Goal: Contribute content

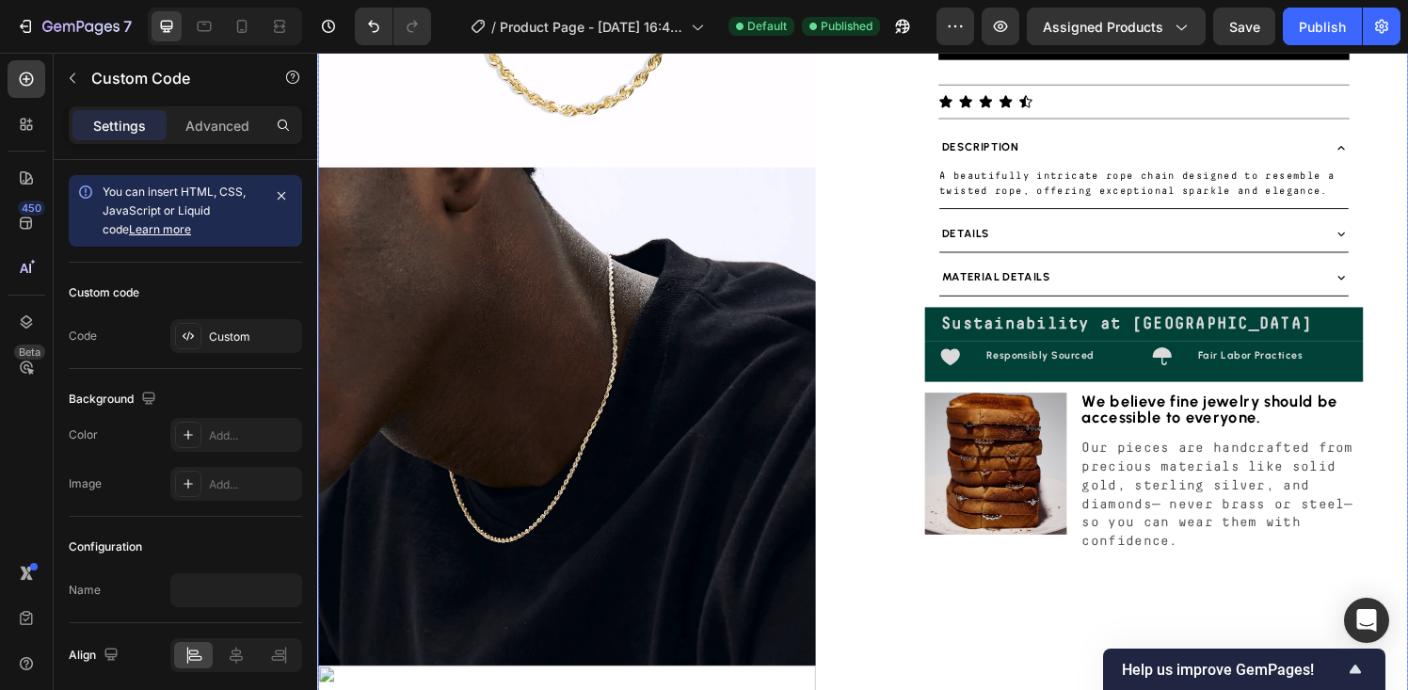
scroll to position [420, 0]
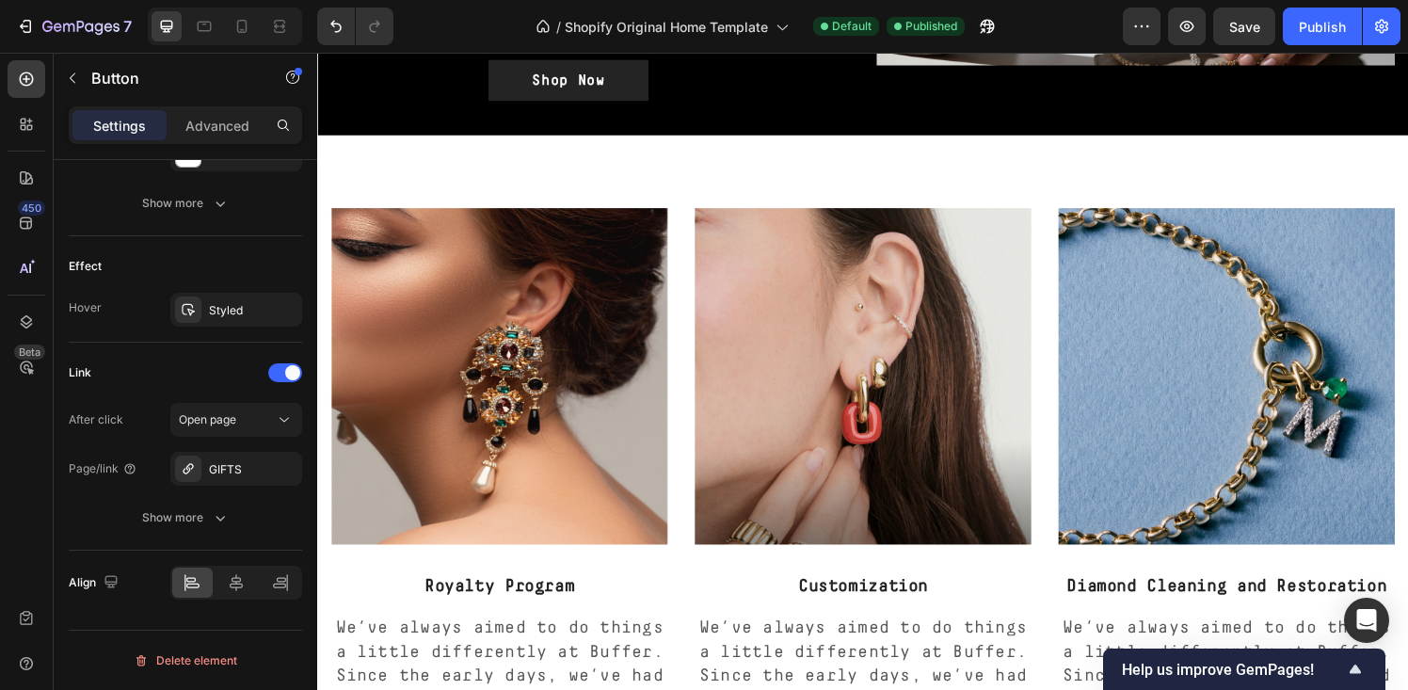
scroll to position [2109, 0]
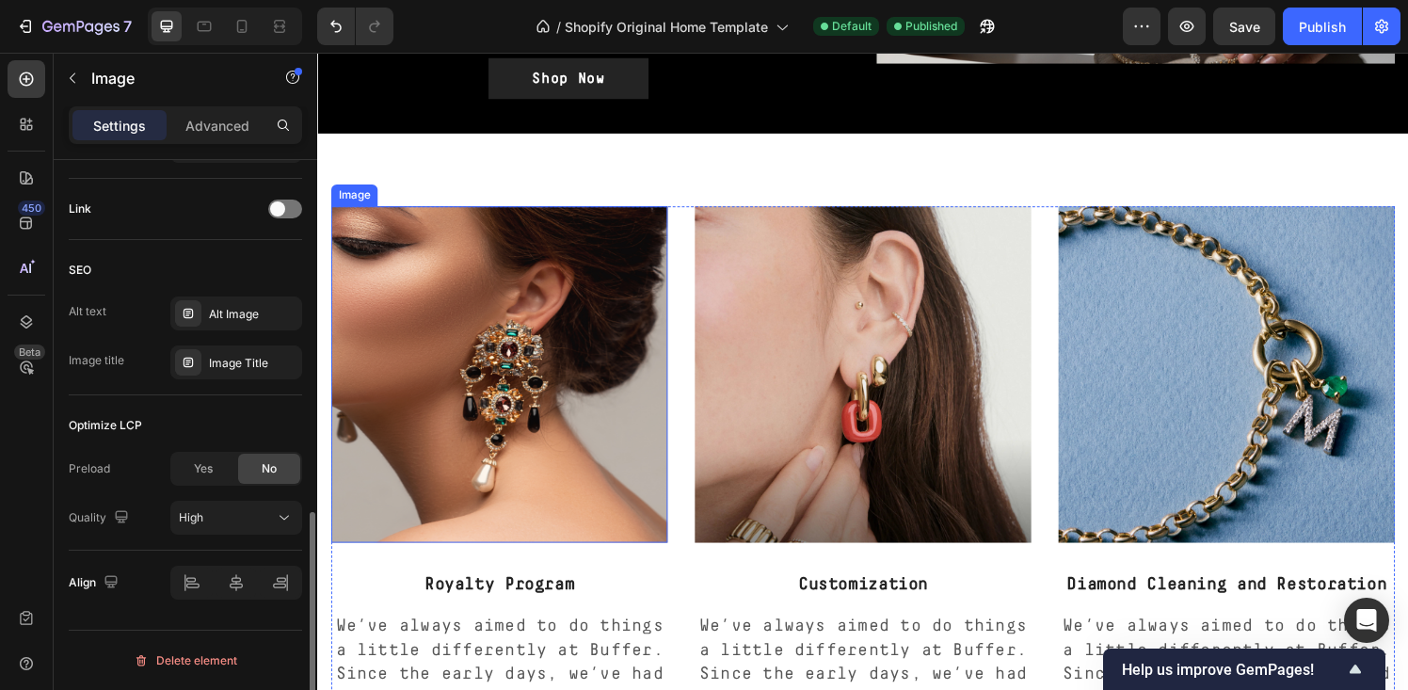
click at [508, 337] on img at bounding box center [505, 386] width 348 height 348
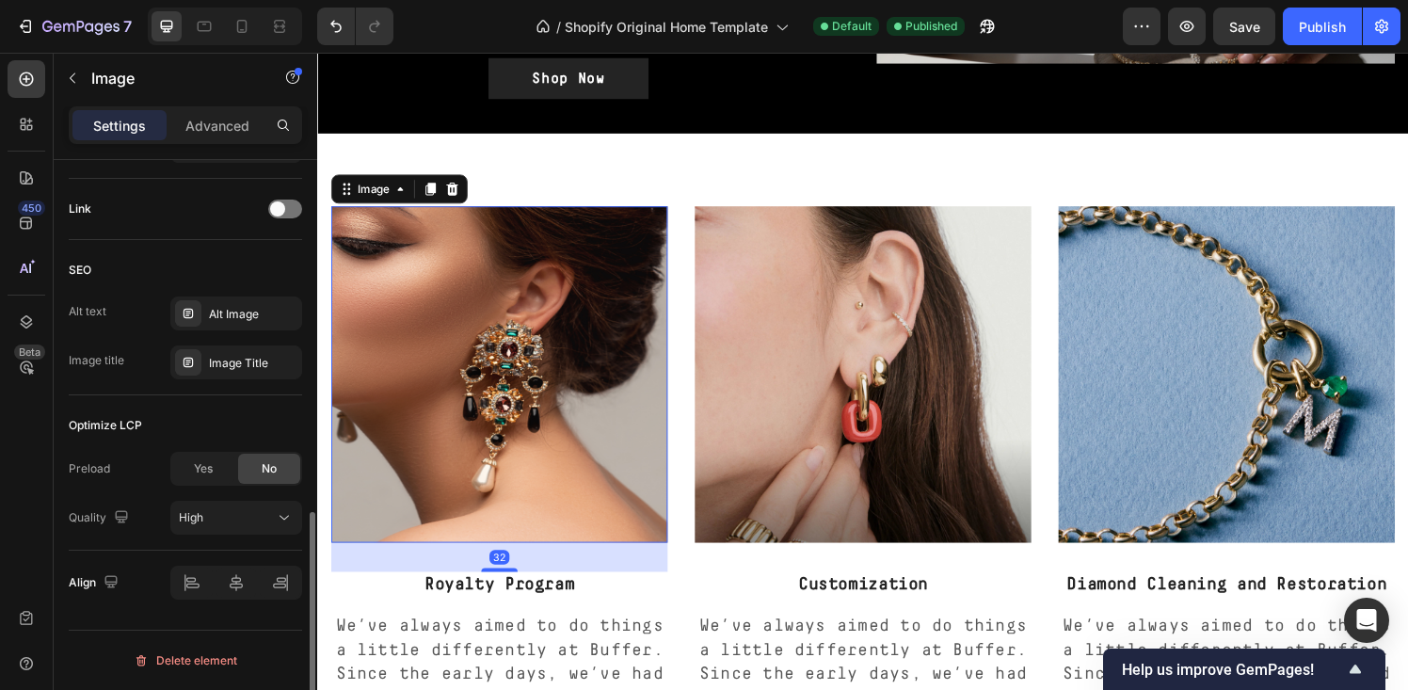
scroll to position [0, 0]
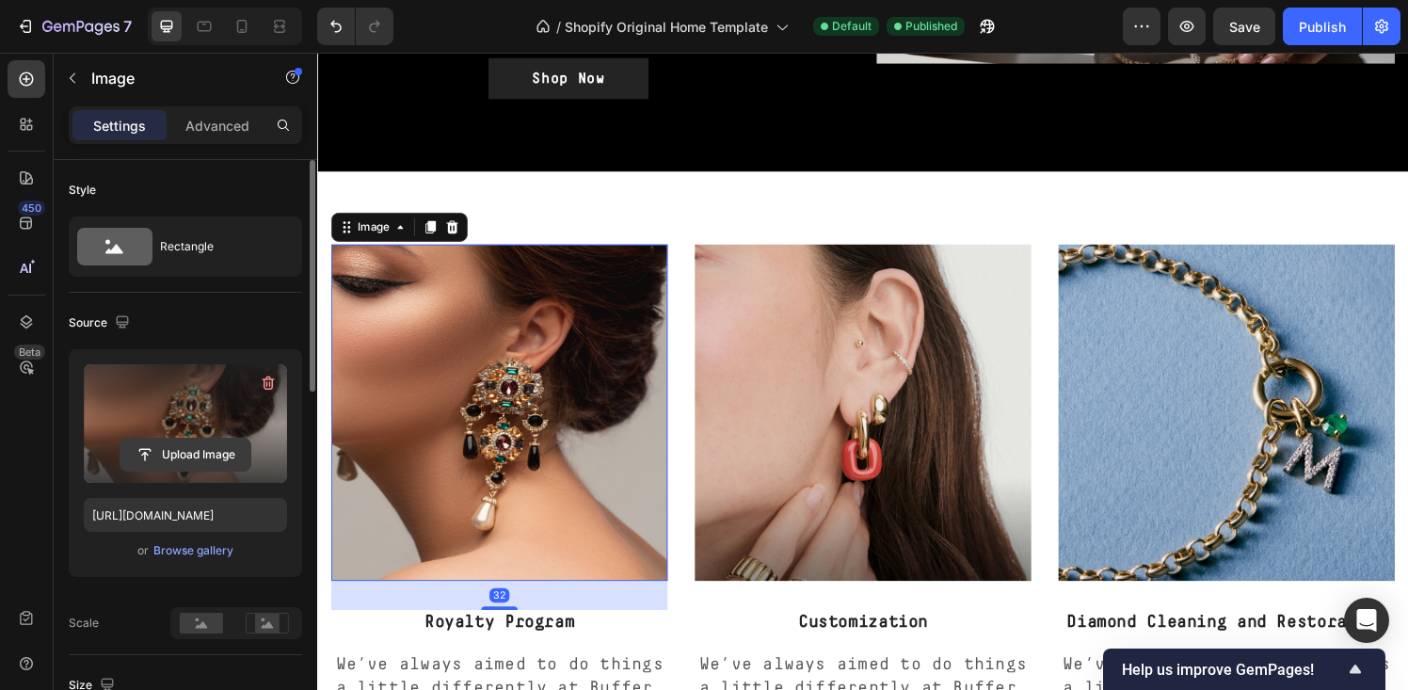
click at [178, 453] on input "file" at bounding box center [185, 454] width 130 height 32
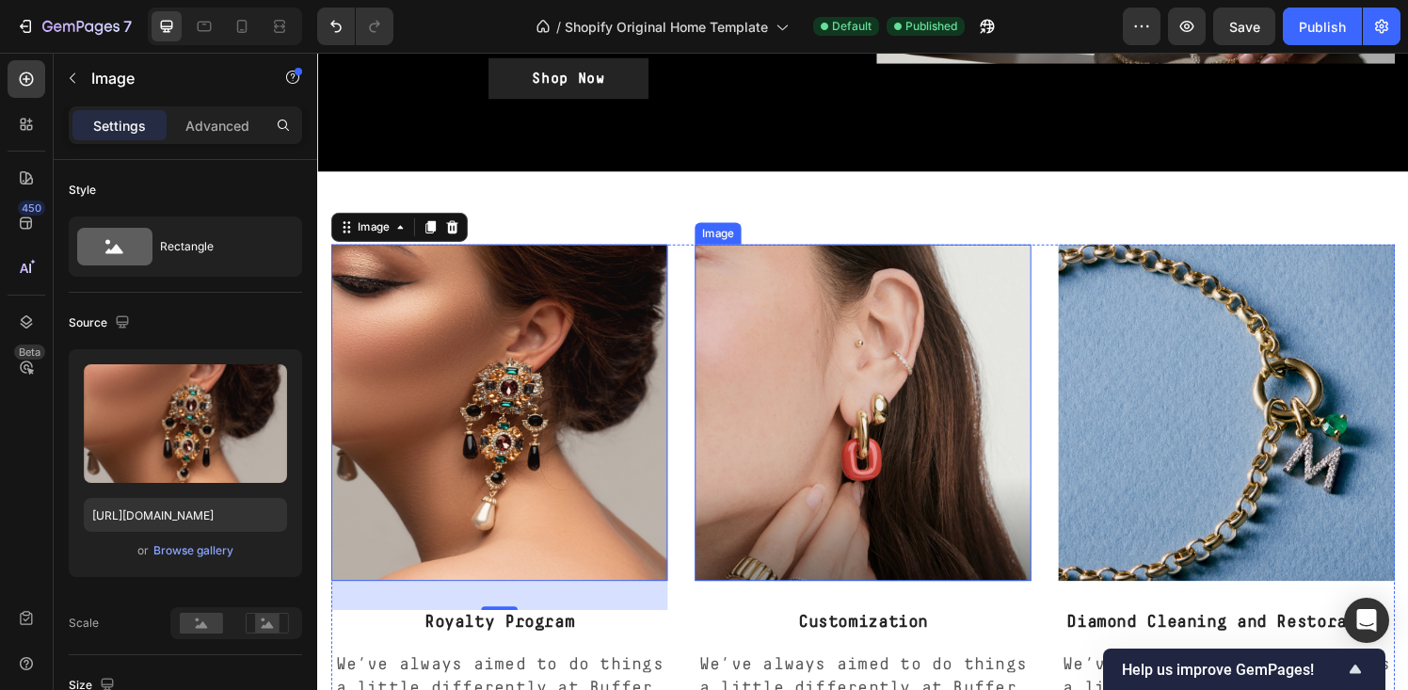
click at [836, 435] on img at bounding box center [882, 425] width 348 height 348
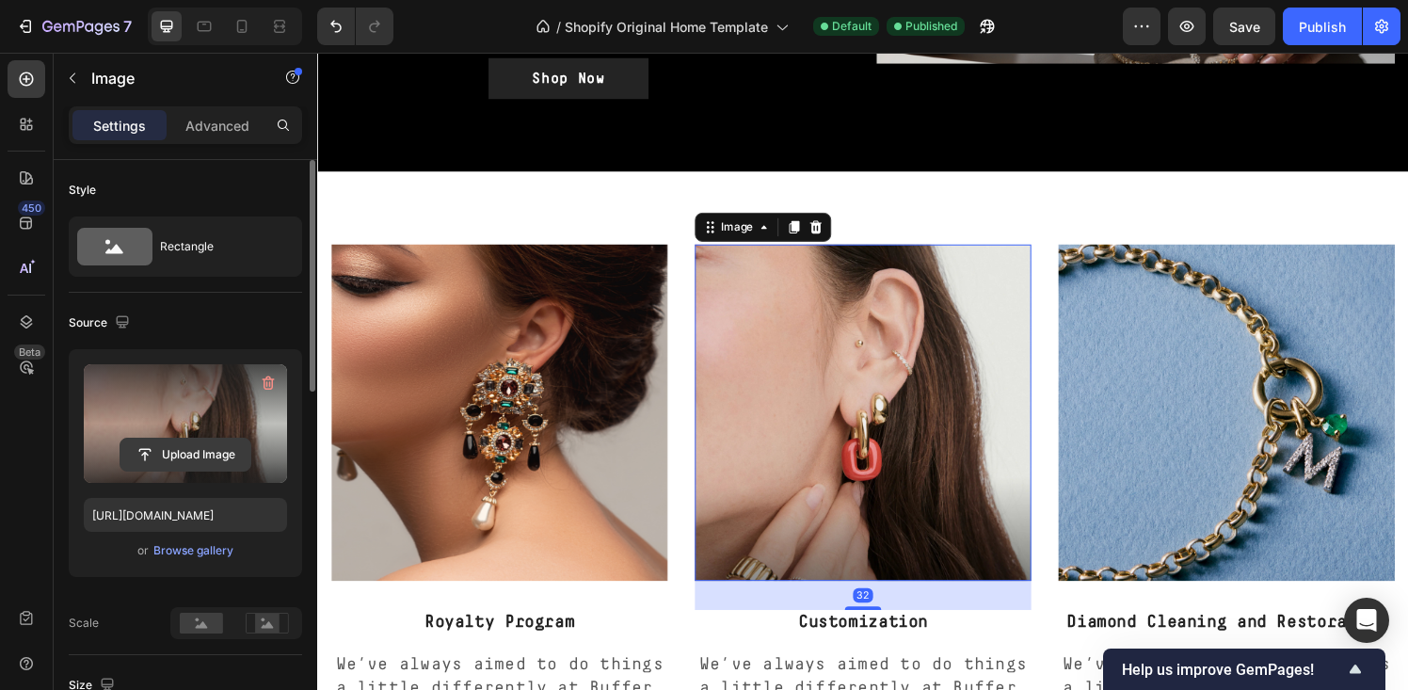
click at [180, 458] on input "file" at bounding box center [185, 454] width 130 height 32
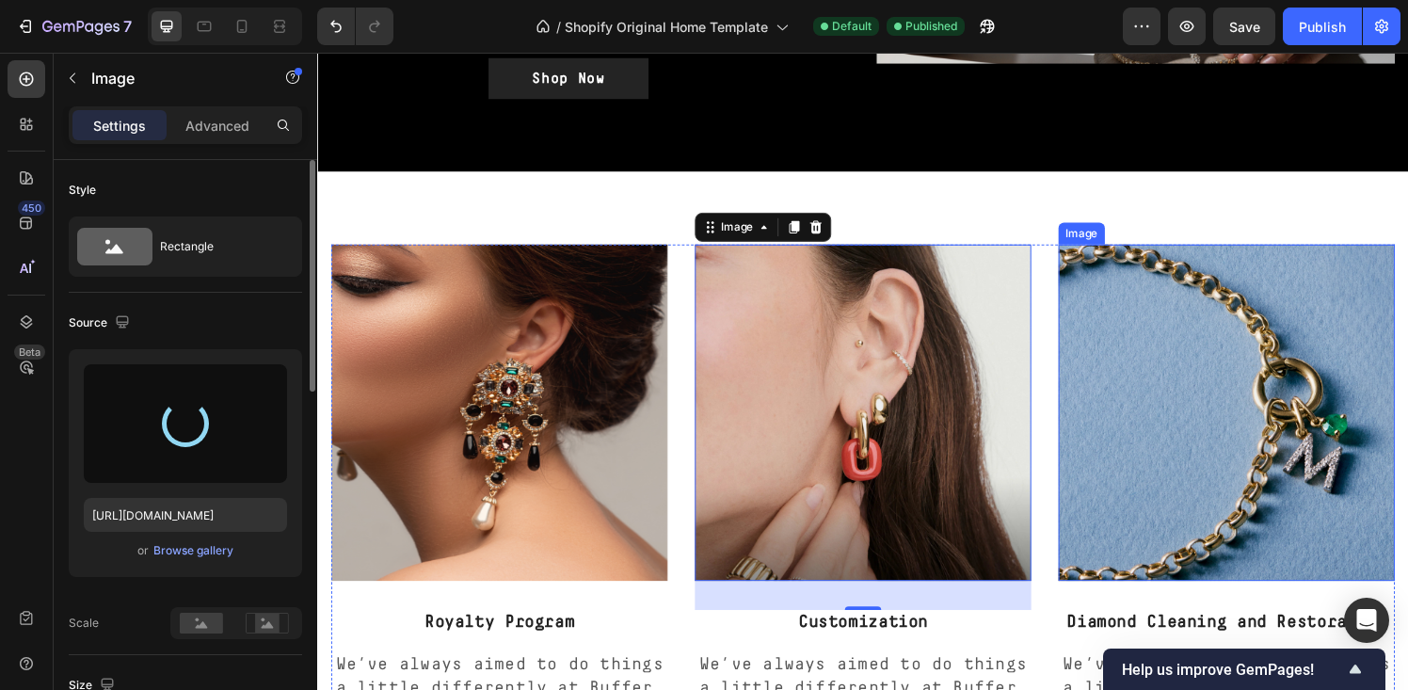
type input "https://cdn.shopify.com/s/files/1/0666/9651/1649/files/gempages_580629265846895…"
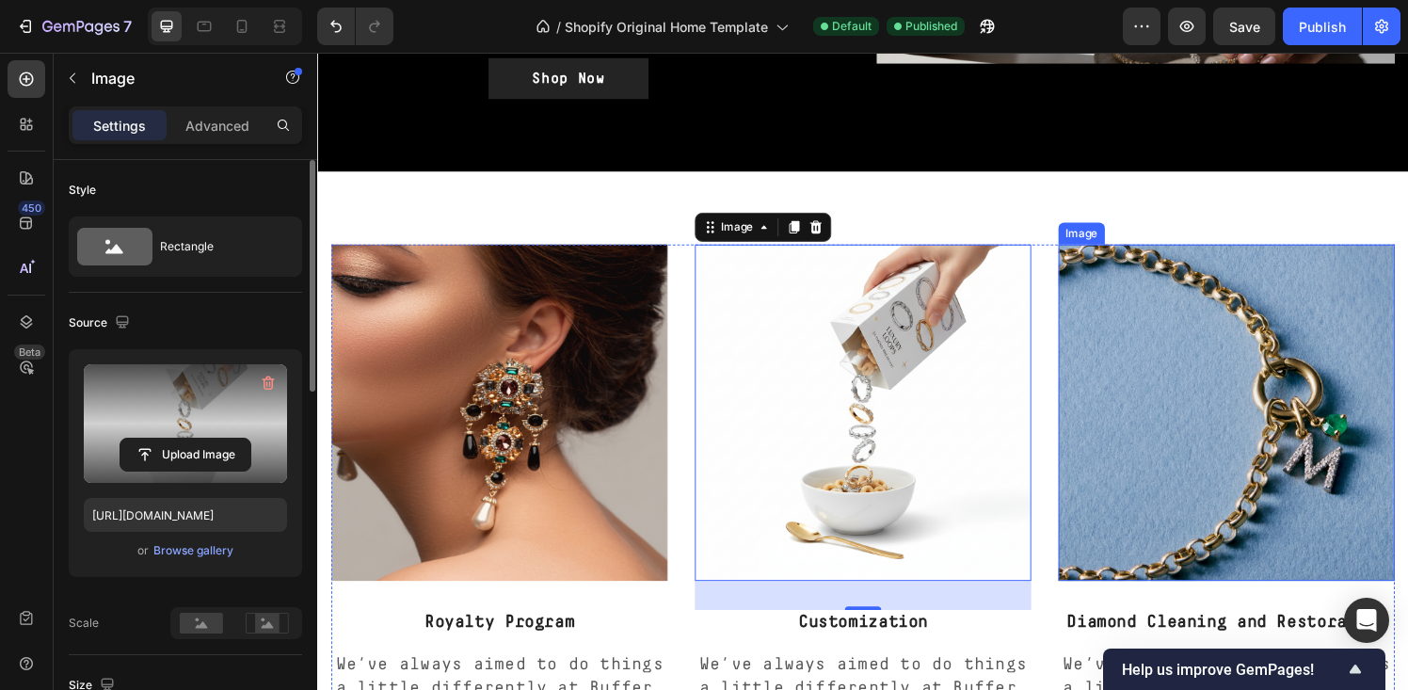
click at [1205, 431] on img at bounding box center [1258, 425] width 348 height 348
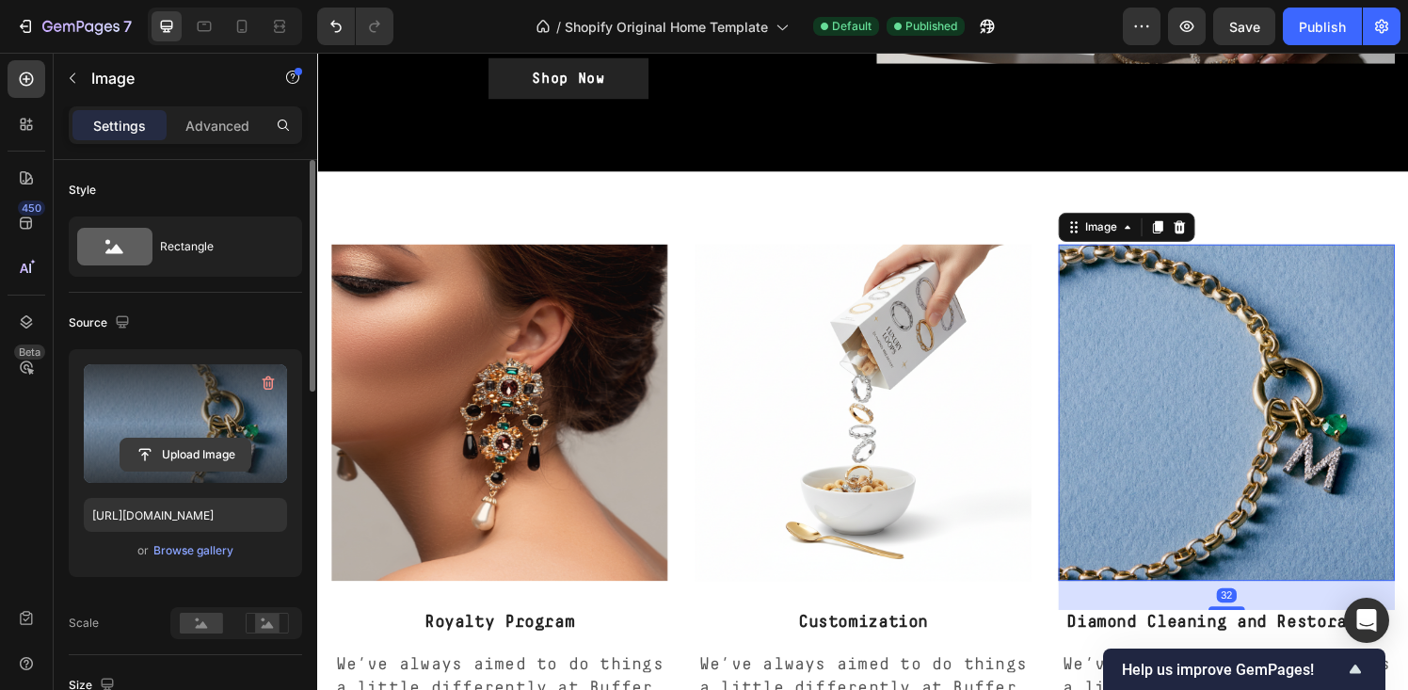
click at [187, 454] on input "file" at bounding box center [185, 454] width 130 height 32
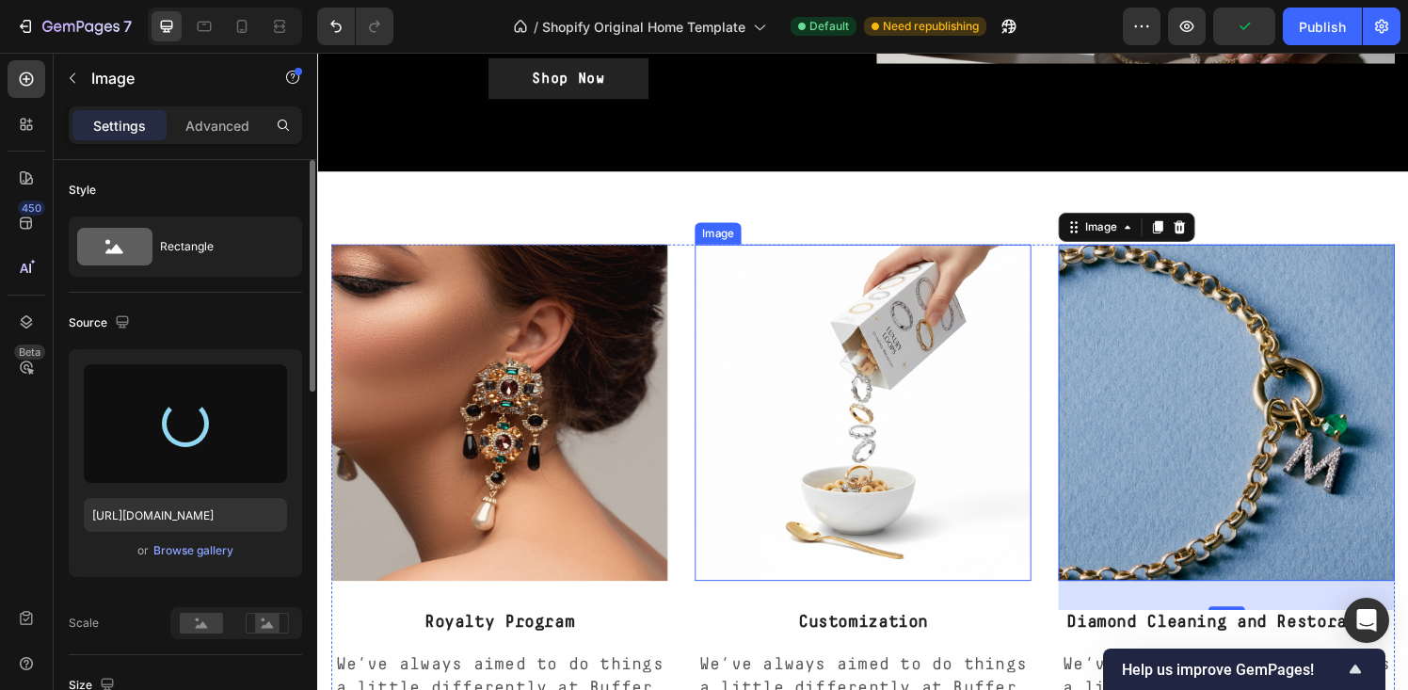
type input "https://cdn.shopify.com/s/files/1/0666/9651/1649/files/gempages_580629265846895…"
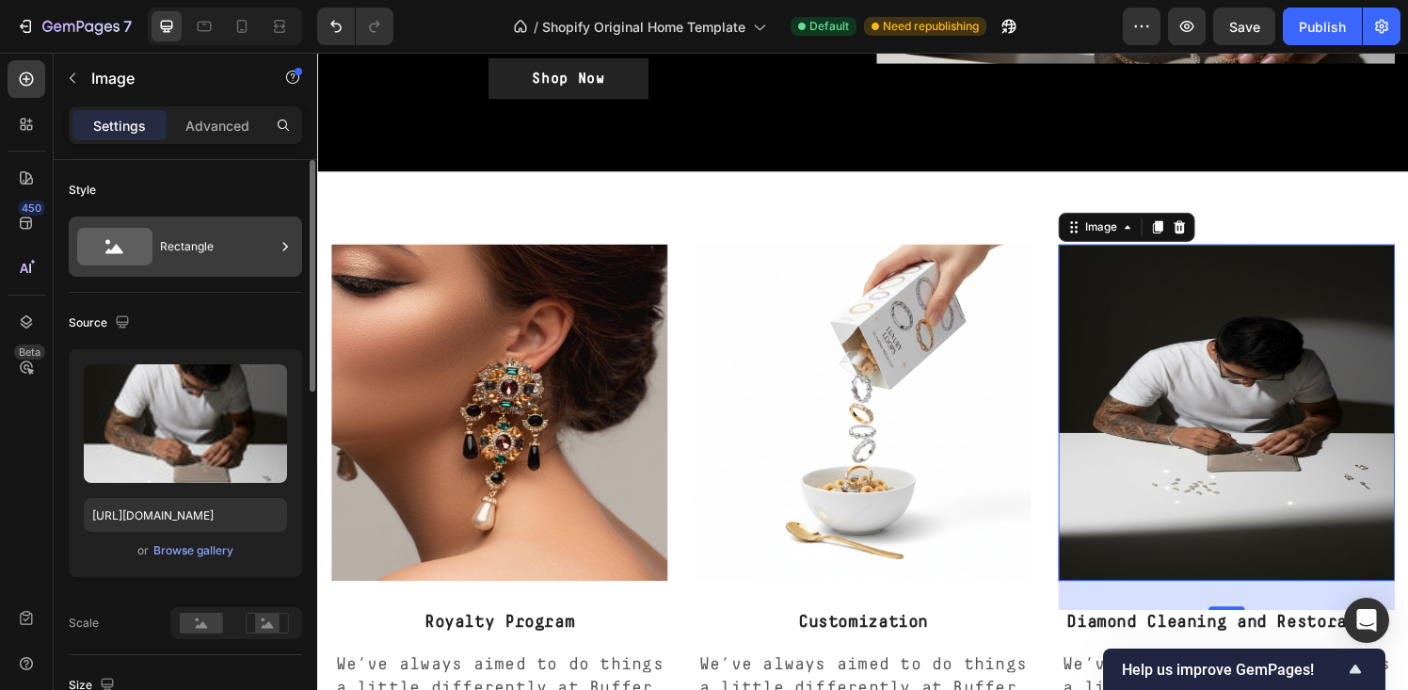
click at [186, 236] on div "Rectangle" at bounding box center [217, 246] width 115 height 43
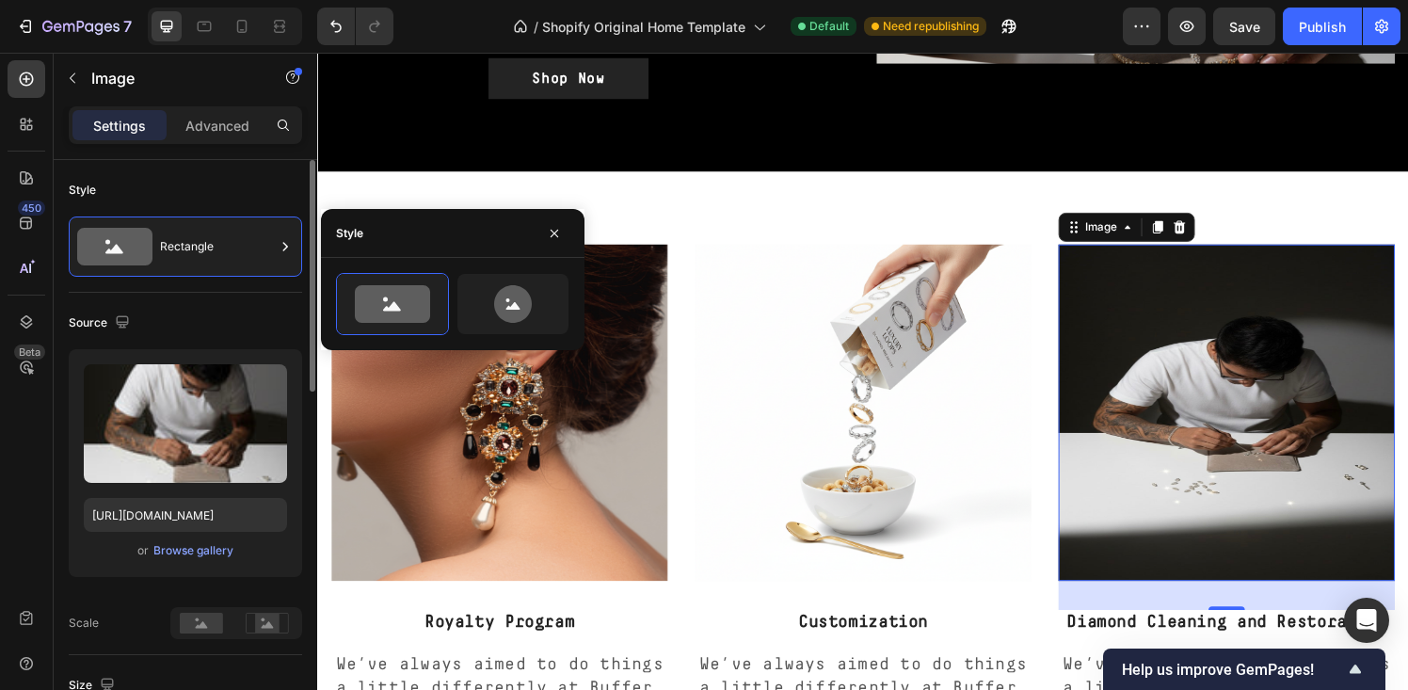
click at [219, 295] on div "Source Upload Image https://cdn.shopify.com/s/files/1/0666/9651/1649/files/gemp…" at bounding box center [185, 474] width 233 height 362
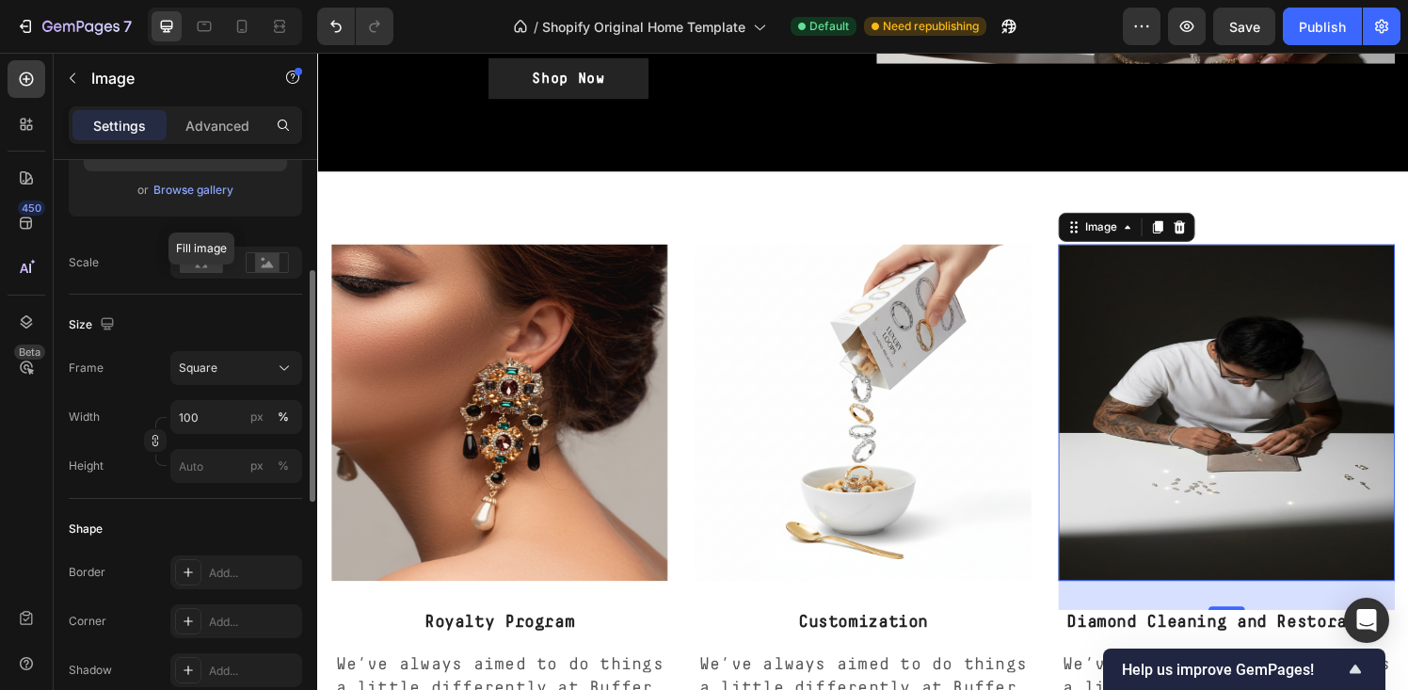
scroll to position [369, 0]
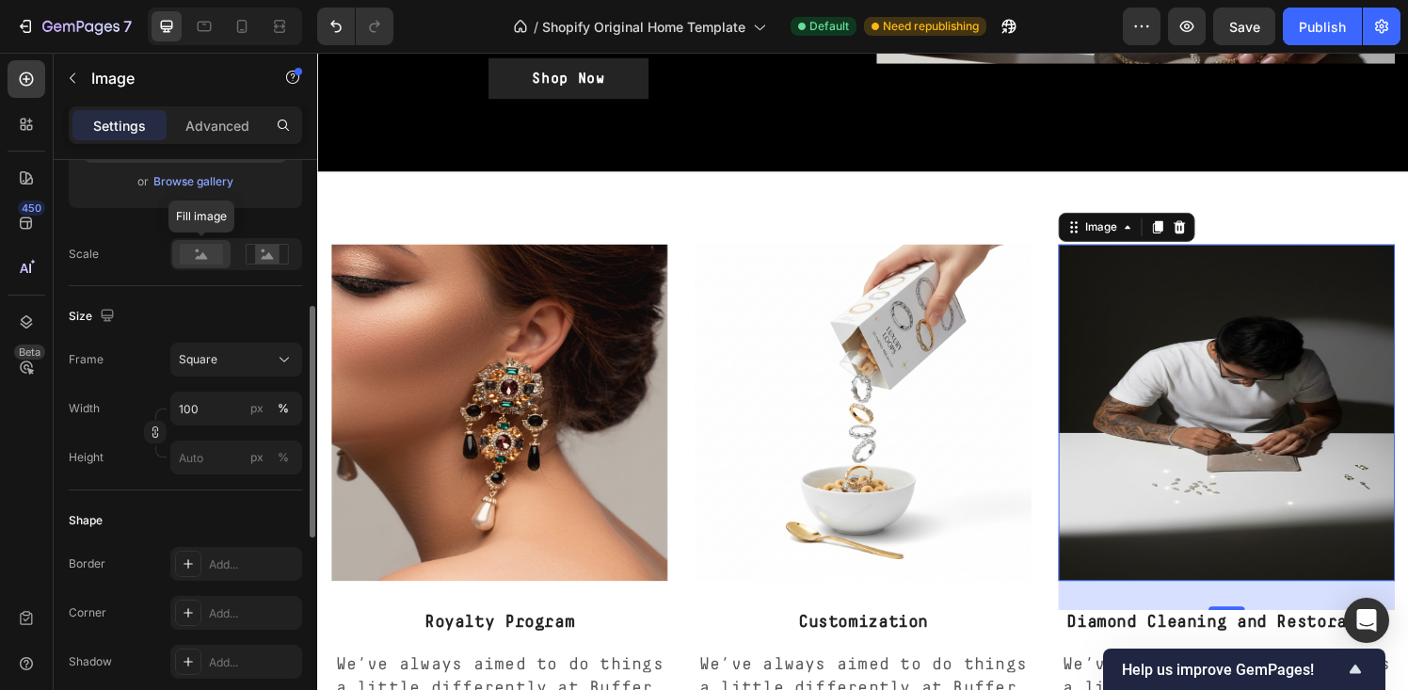
click at [194, 250] on rect at bounding box center [201, 254] width 43 height 21
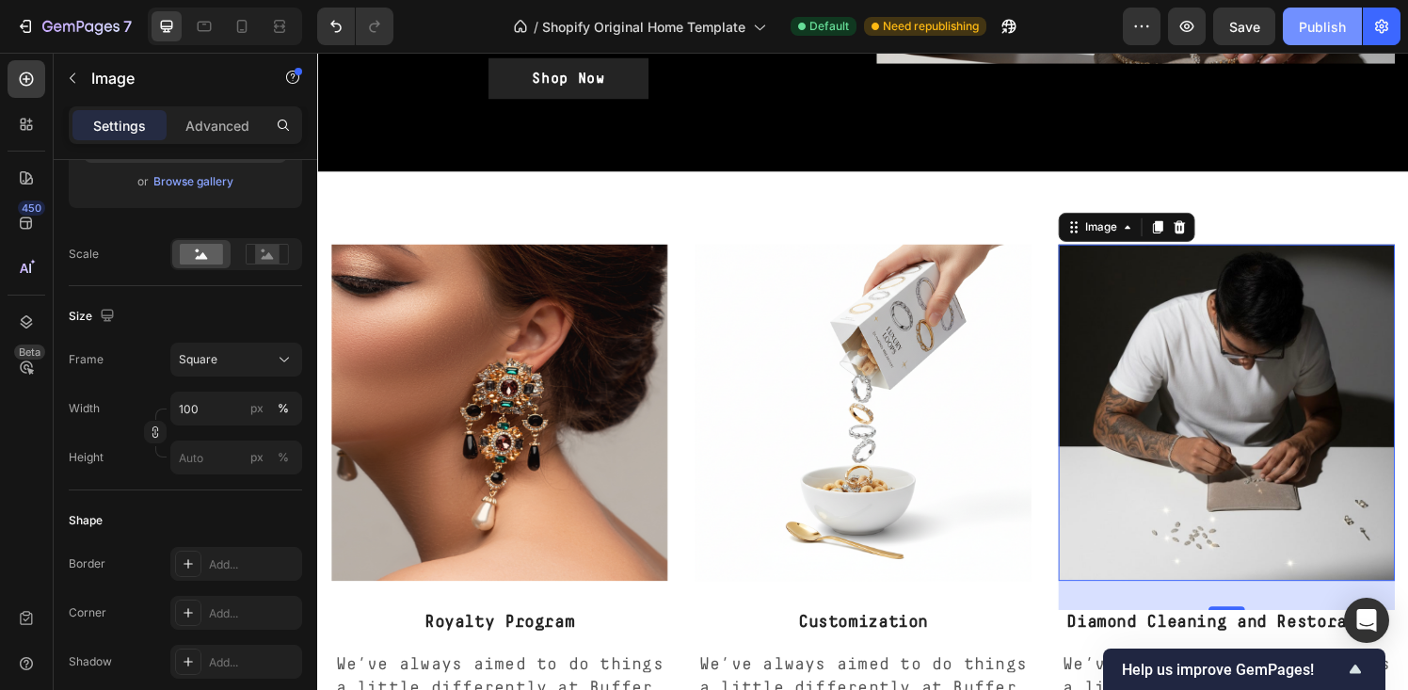
click at [1319, 27] on div "Publish" at bounding box center [1321, 27] width 47 height 20
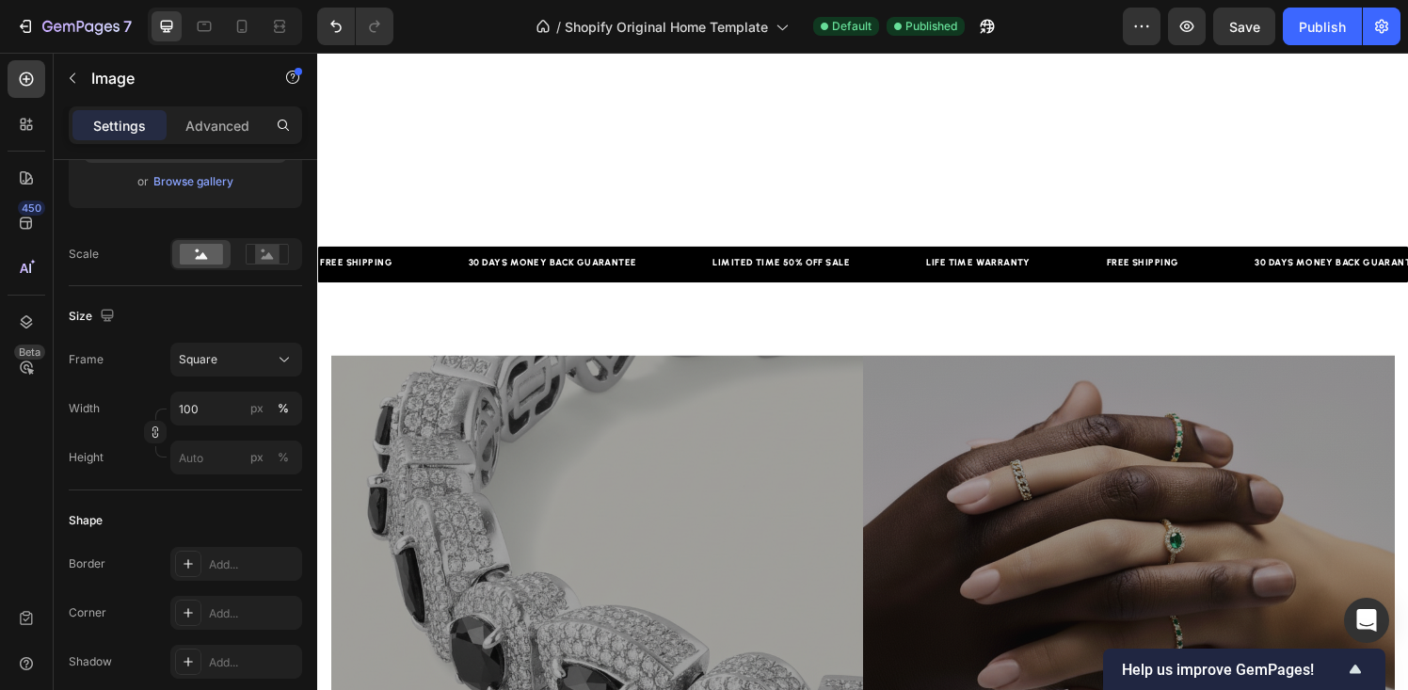
scroll to position [712, 0]
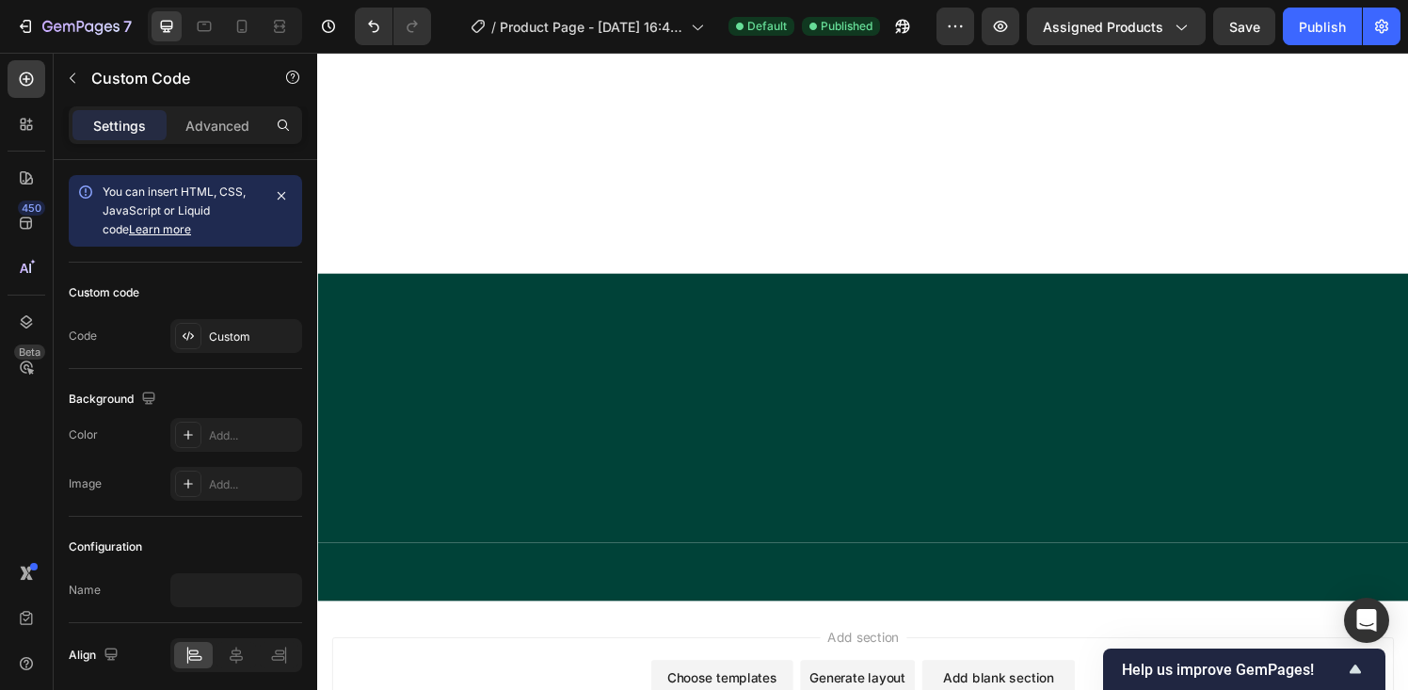
scroll to position [939, 0]
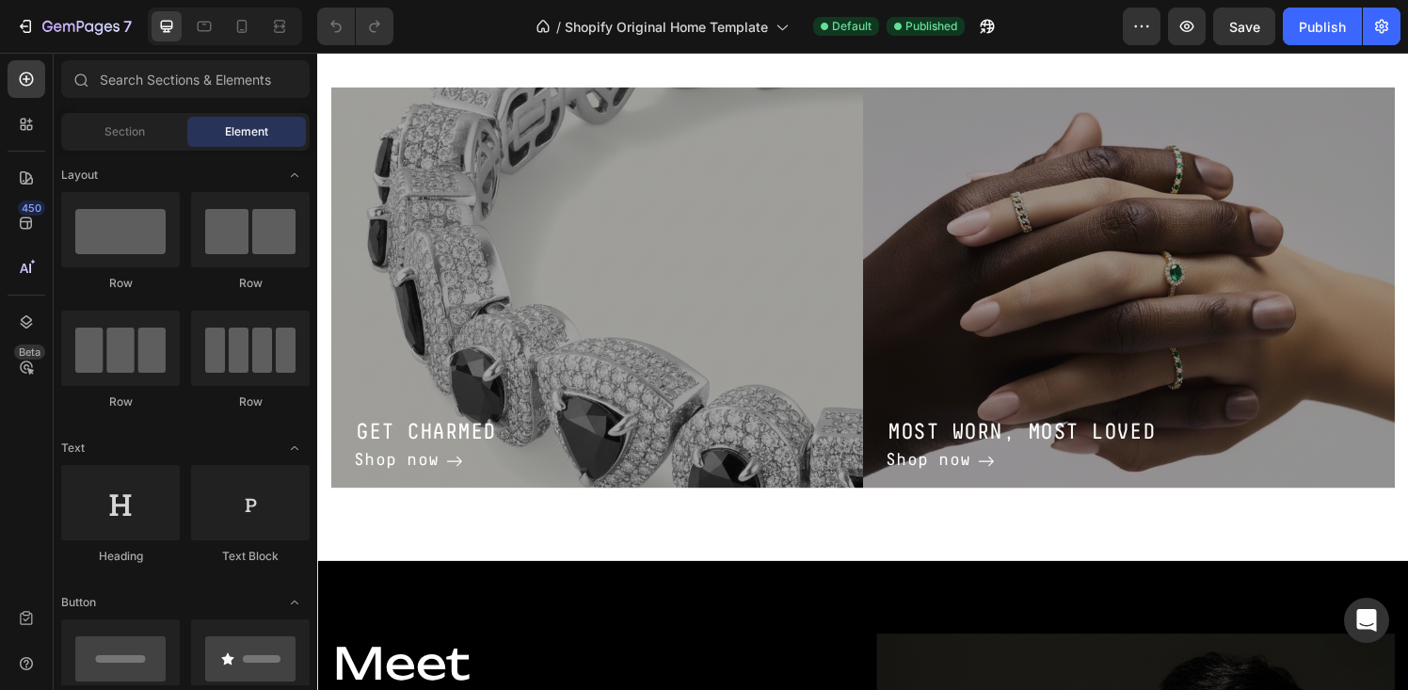
scroll to position [620, 0]
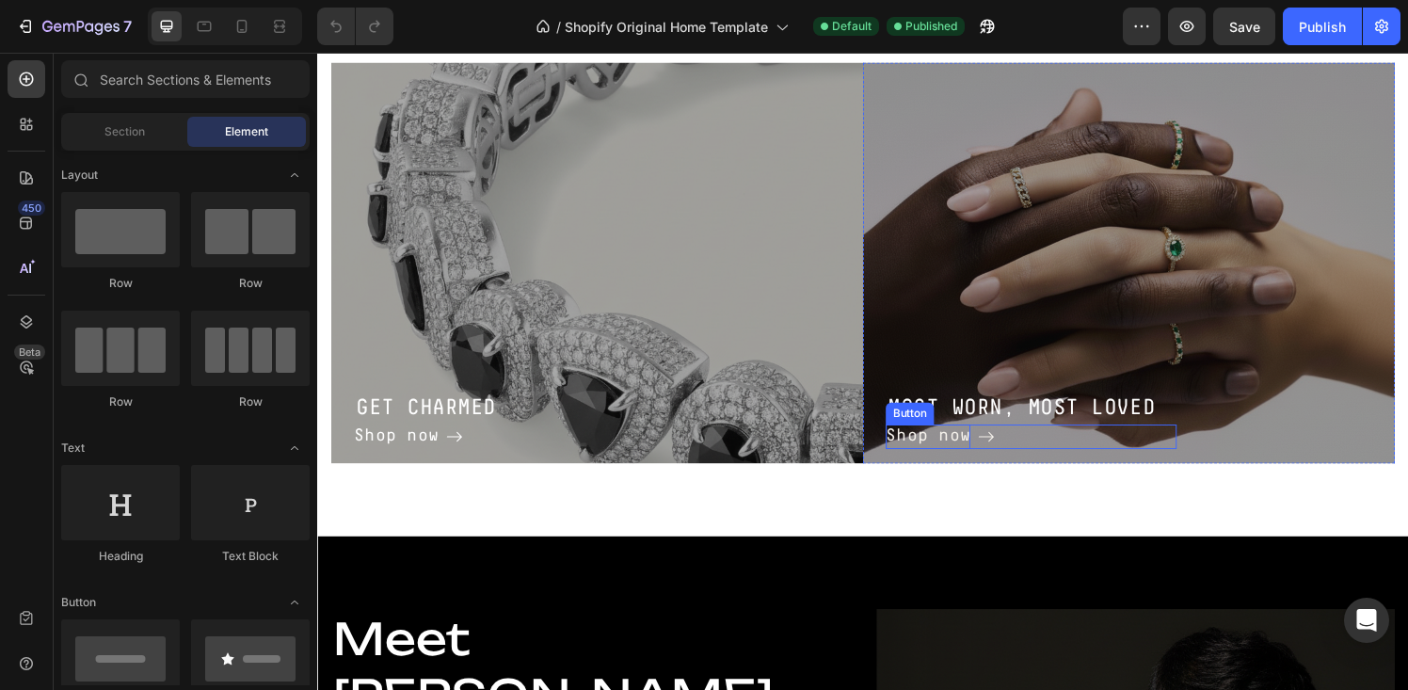
click at [972, 451] on div "Shop now" at bounding box center [949, 450] width 88 height 25
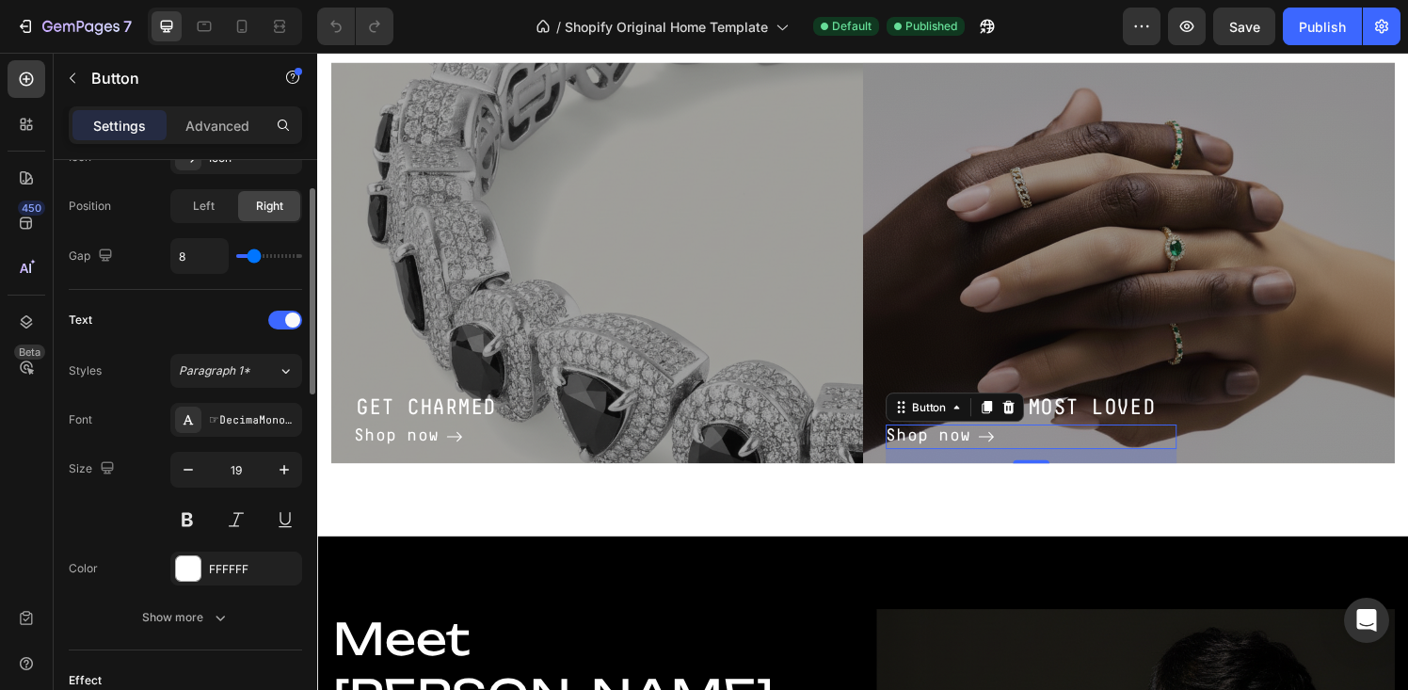
scroll to position [1061, 0]
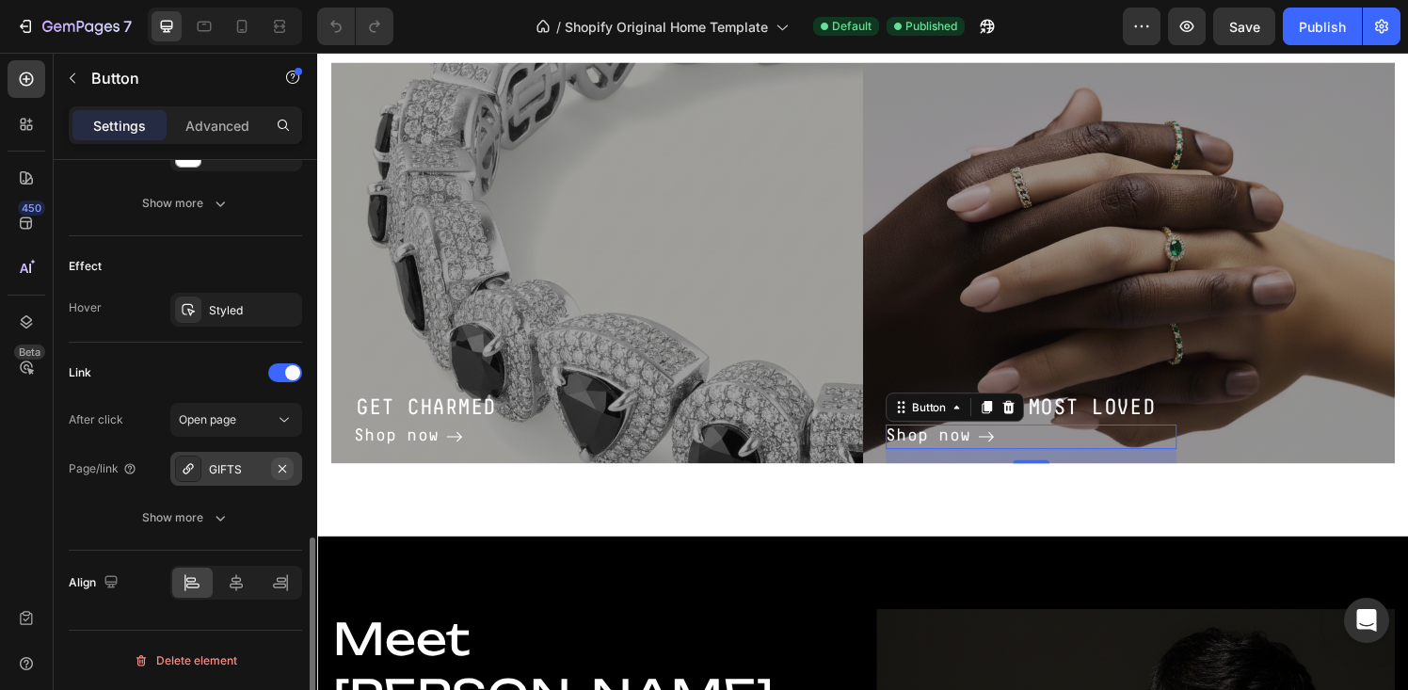
click at [278, 467] on icon "button" at bounding box center [282, 468] width 15 height 15
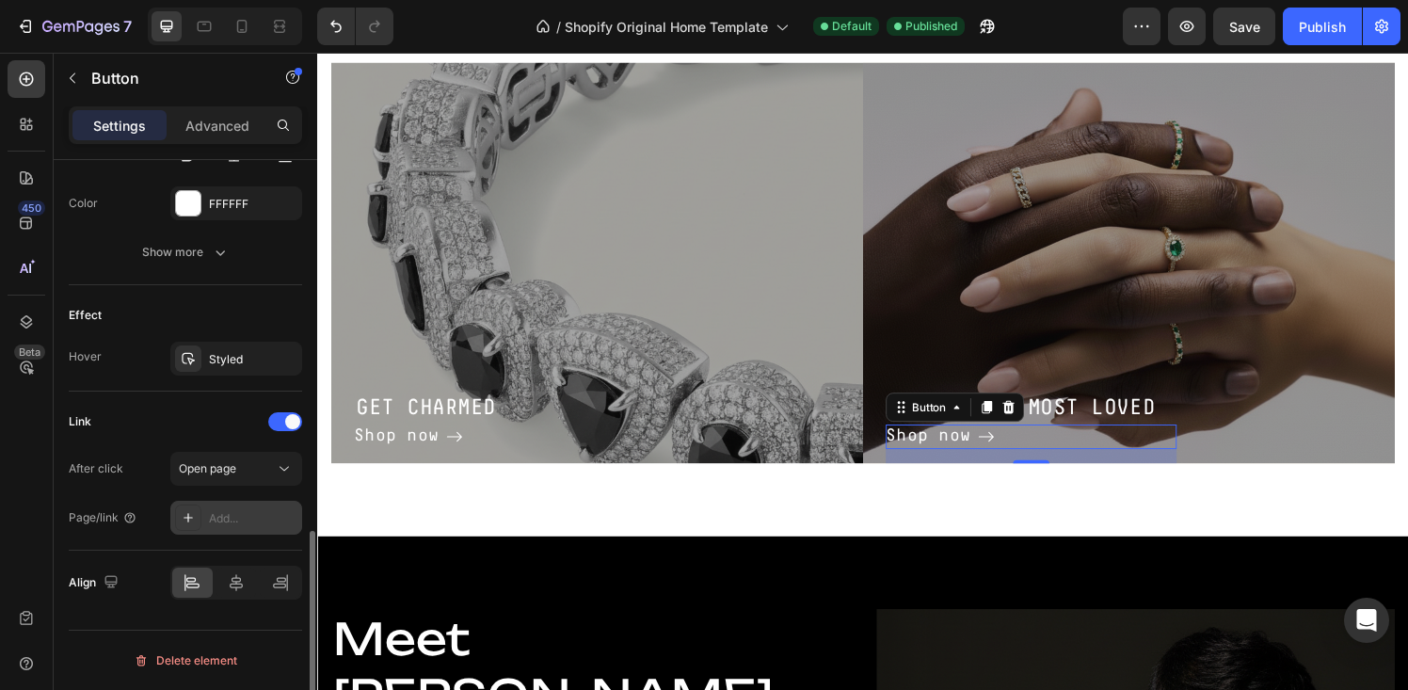
click at [228, 508] on div "Add..." at bounding box center [236, 518] width 132 height 34
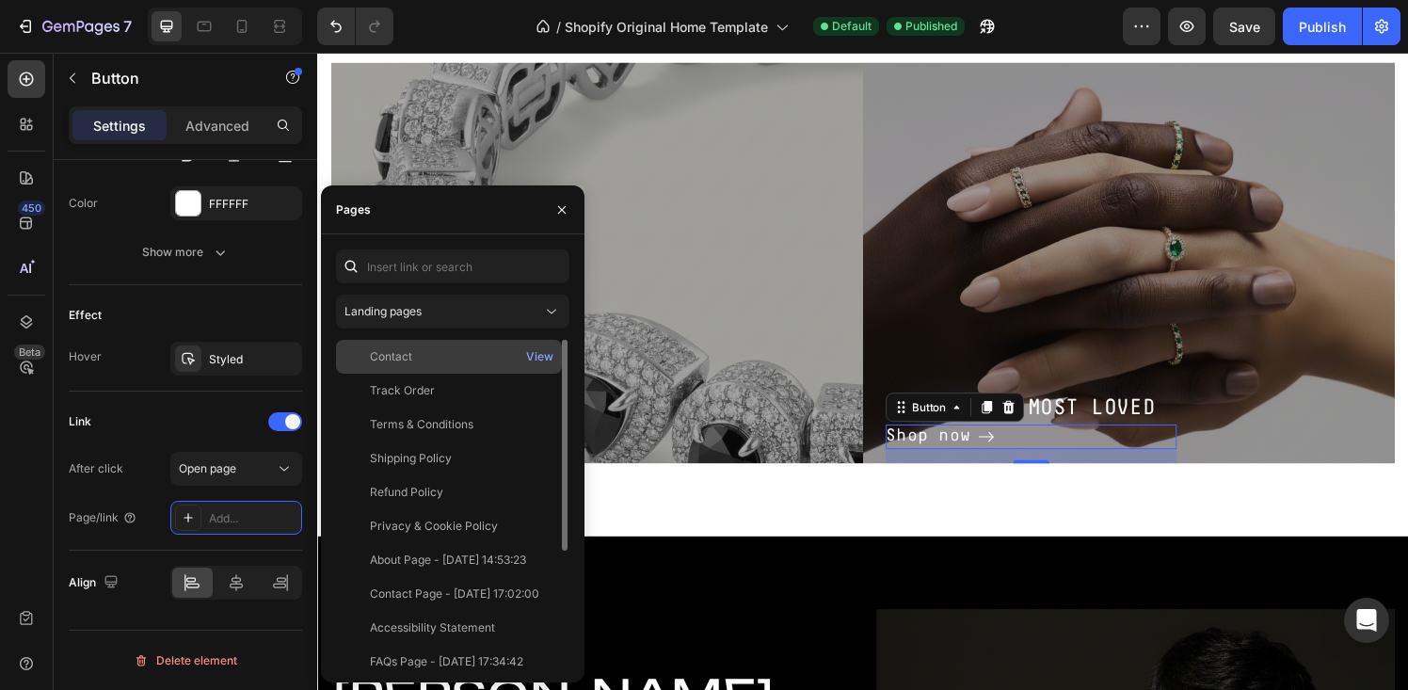
scroll to position [0, 0]
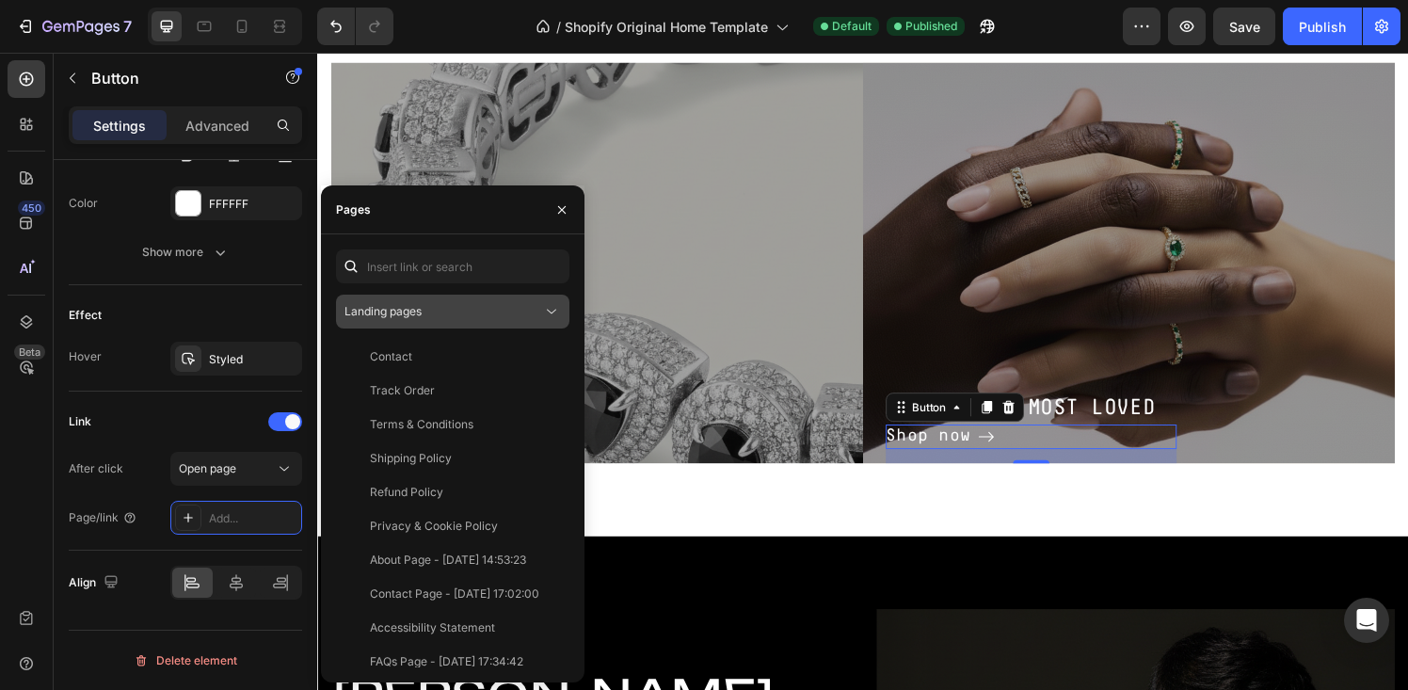
click at [430, 316] on div "Landing pages" at bounding box center [443, 311] width 198 height 17
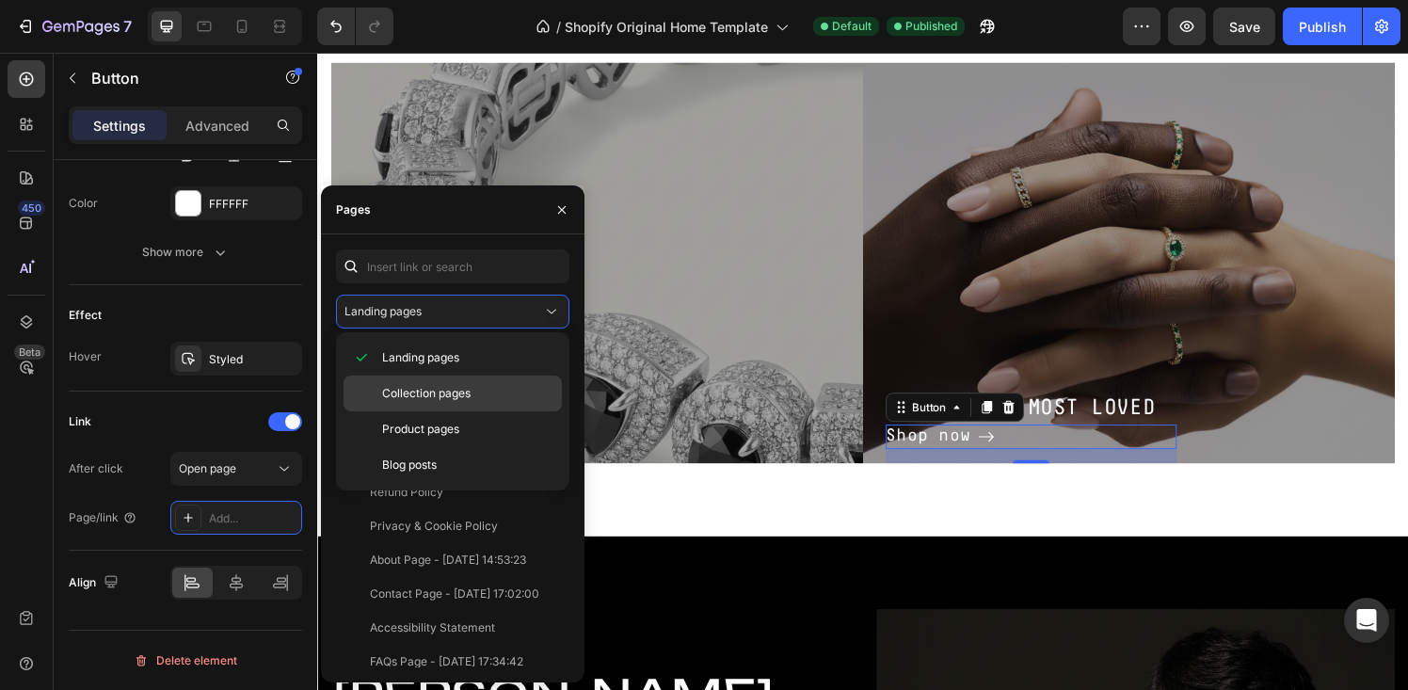
click at [417, 383] on div "Collection pages" at bounding box center [452, 393] width 218 height 36
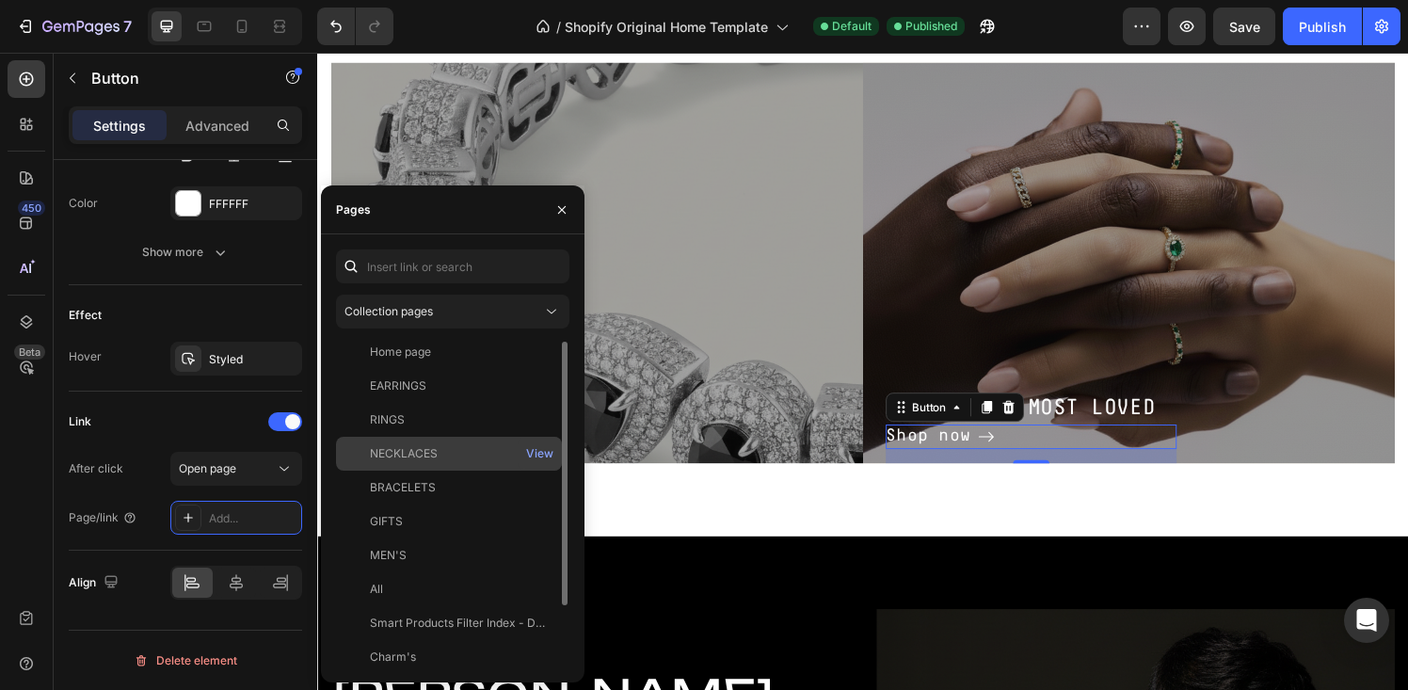
scroll to position [79, 0]
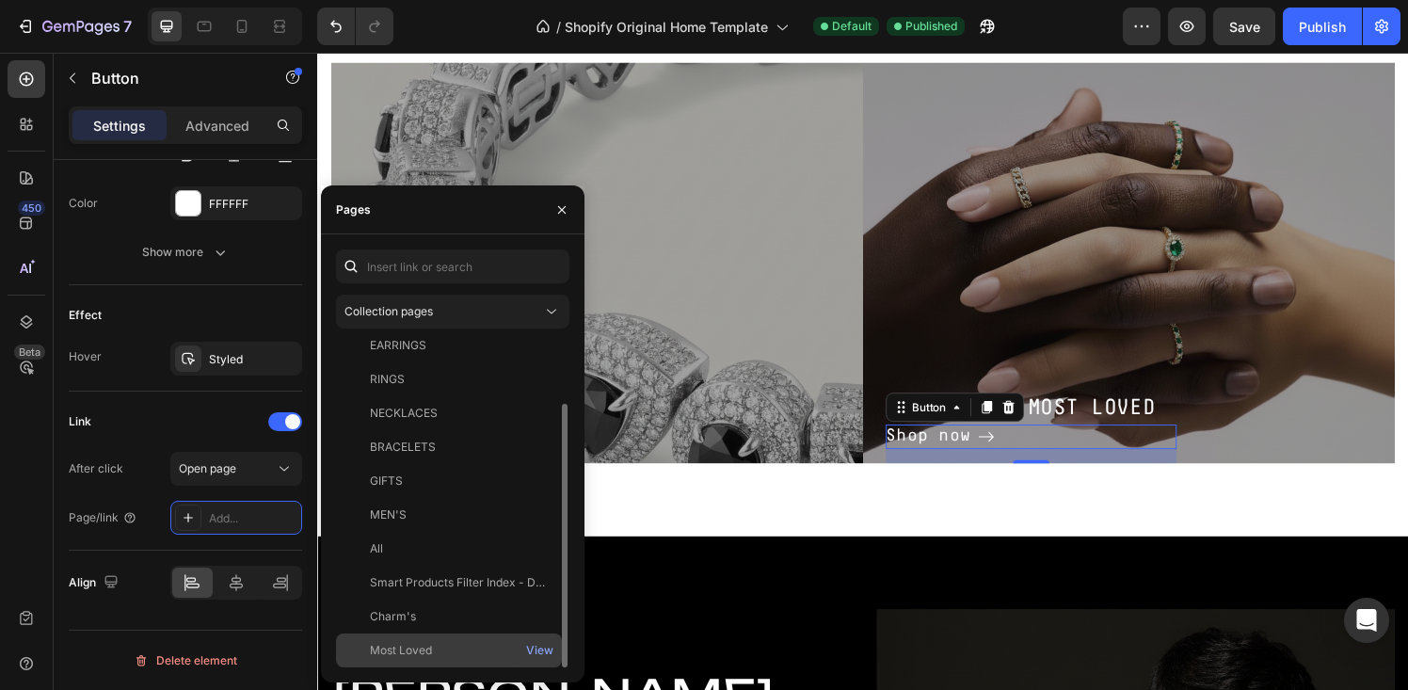
click at [448, 644] on div "Most Loved" at bounding box center [448, 650] width 211 height 17
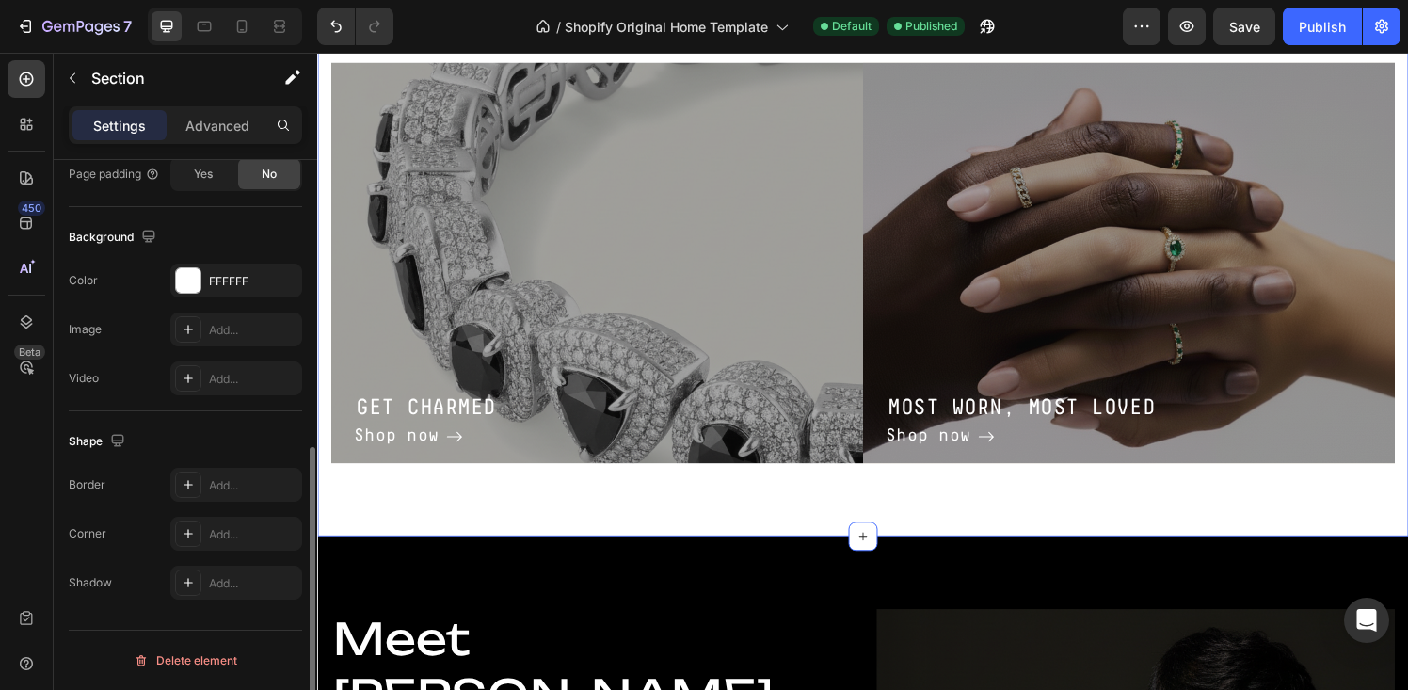
click at [715, 522] on div "GET CHARMED Heading Shop now Button Row Hero Banner MOST WORN, MOST LOVED Headi…" at bounding box center [881, 270] width 1129 height 565
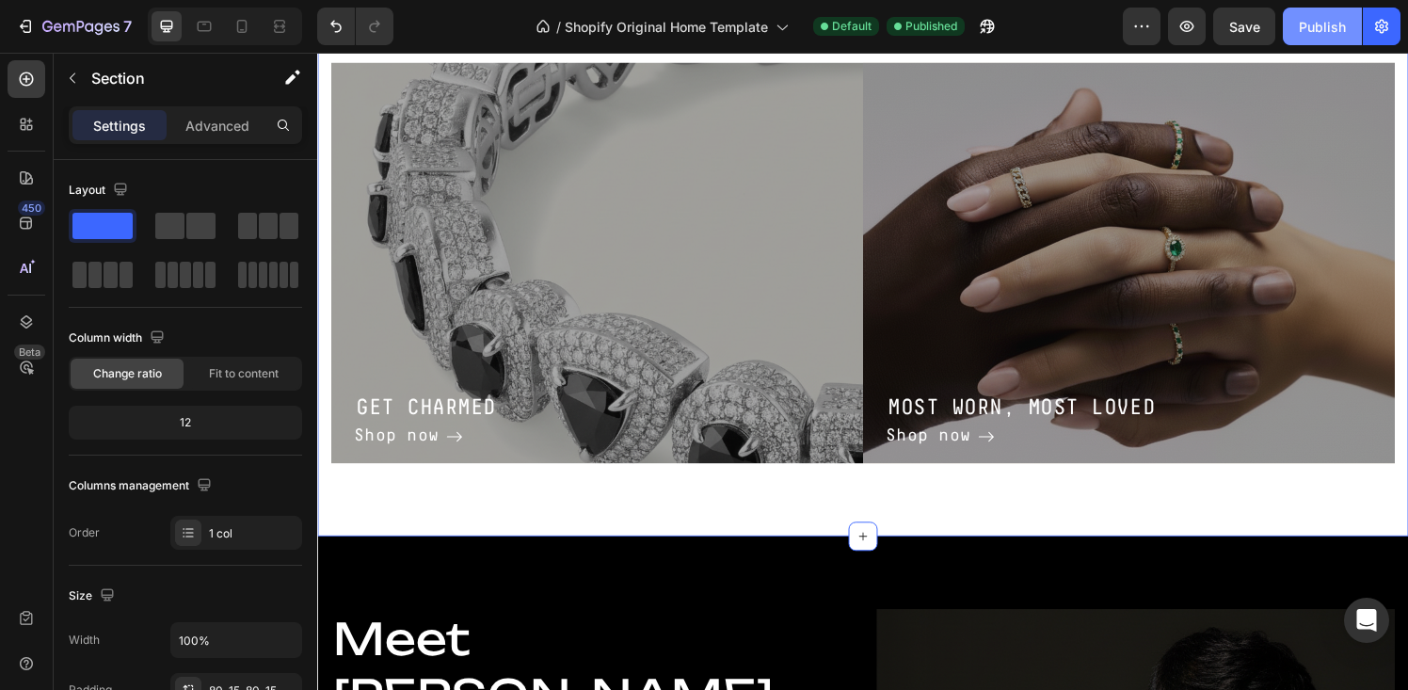
click at [1320, 27] on div "Publish" at bounding box center [1321, 27] width 47 height 20
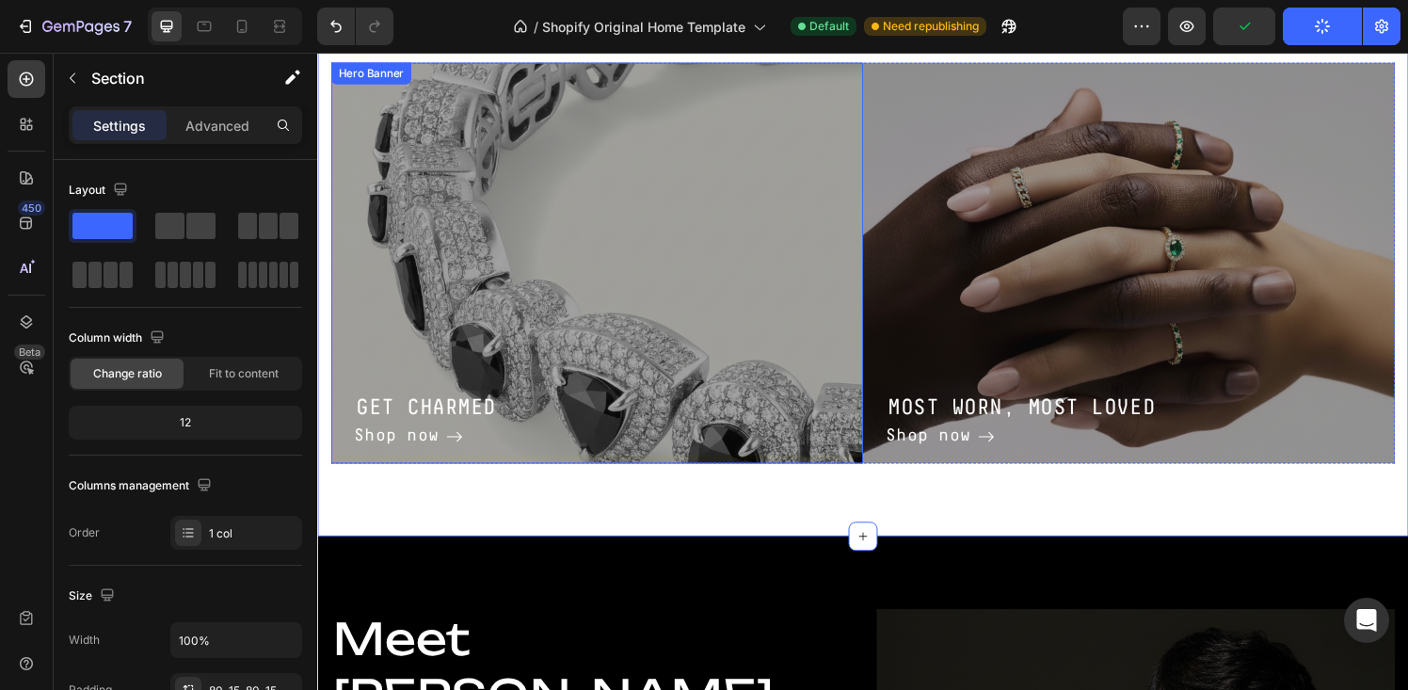
click at [692, 216] on div "GET CHARMED Heading Shop now Button Row" at bounding box center [606, 270] width 550 height 415
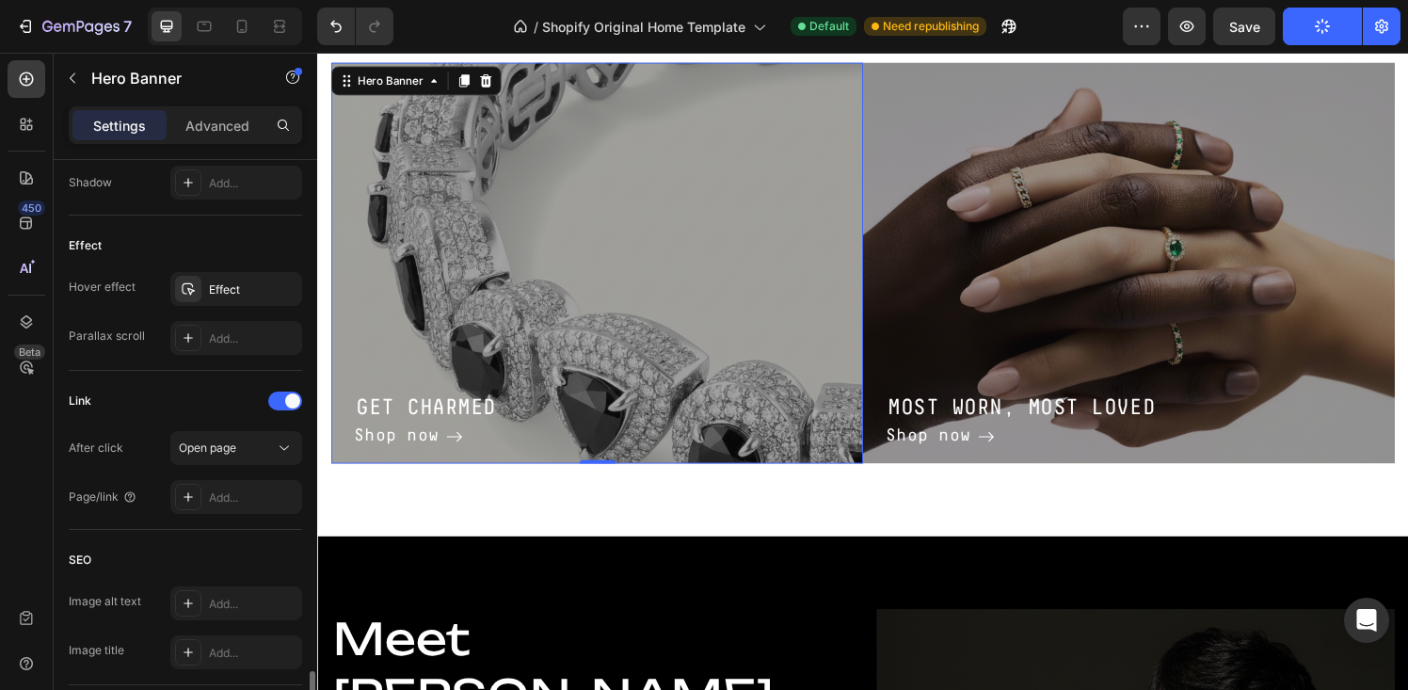
scroll to position [1079, 0]
